Goal: Transaction & Acquisition: Purchase product/service

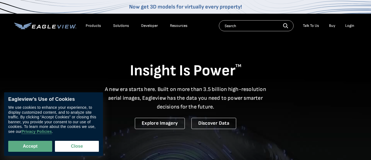
click at [350, 28] on div "Login" at bounding box center [349, 25] width 9 height 5
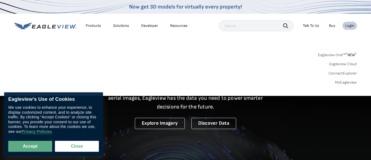
click at [341, 84] on link "MyEagleview" at bounding box center [346, 82] width 22 height 5
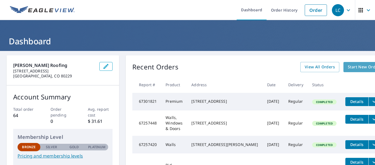
click at [348, 66] on span "Start New Order" at bounding box center [364, 66] width 32 height 7
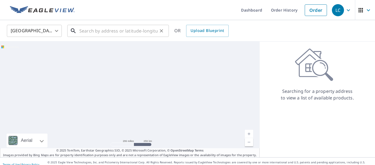
click at [90, 30] on input "text" at bounding box center [118, 30] width 78 height 15
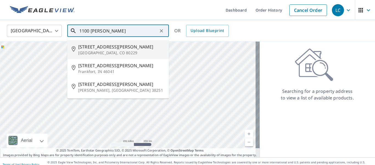
click at [113, 47] on span "1100 Rowena St" at bounding box center [121, 46] width 86 height 7
type input "1100 Rowena St Denver, CO 80229"
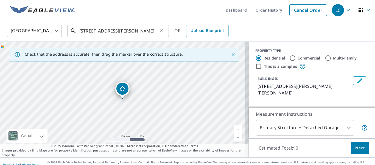
click at [154, 35] on input "1100 Rowena St Denver, CO 80229" at bounding box center [118, 30] width 78 height 15
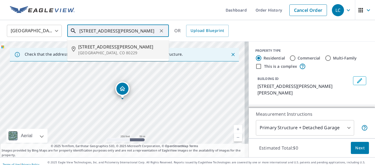
click at [130, 45] on span "1100 Rowena St" at bounding box center [121, 46] width 86 height 7
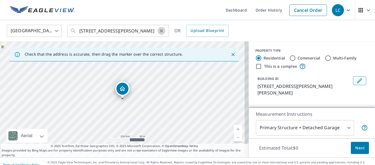
click at [162, 34] on button "Clear" at bounding box center [162, 31] width 8 height 8
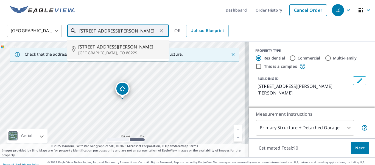
click at [98, 49] on span "1100 Rowena St" at bounding box center [121, 46] width 86 height 7
type input "1100 Rowena St Denver, CO 80229"
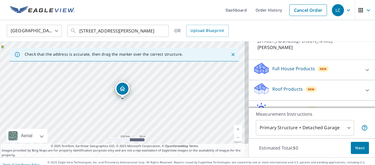
scroll to position [55, 0]
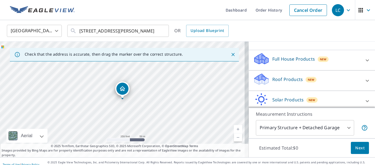
click at [324, 73] on div "Roof Products New" at bounding box center [307, 81] width 108 height 16
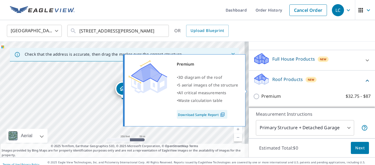
click at [268, 93] on p "Premium" at bounding box center [272, 96] width 20 height 7
click at [262, 93] on input "Premium $32.75 - $87" at bounding box center [257, 96] width 8 height 7
checkbox input "true"
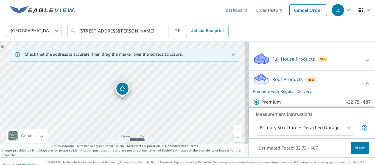
click at [360, 146] on span "Next" at bounding box center [360, 147] width 9 height 7
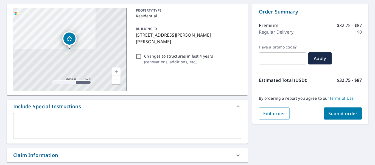
scroll to position [110, 0]
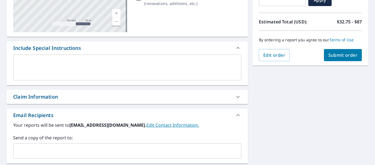
click at [85, 155] on input "text" at bounding box center [123, 150] width 215 height 10
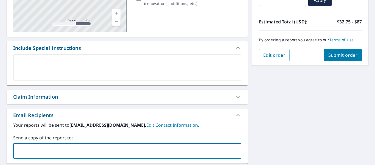
type input "carrascosroofing@gmail.com"
click at [351, 57] on span "Submit order" at bounding box center [343, 55] width 29 height 6
